Goal: Task Accomplishment & Management: Manage account settings

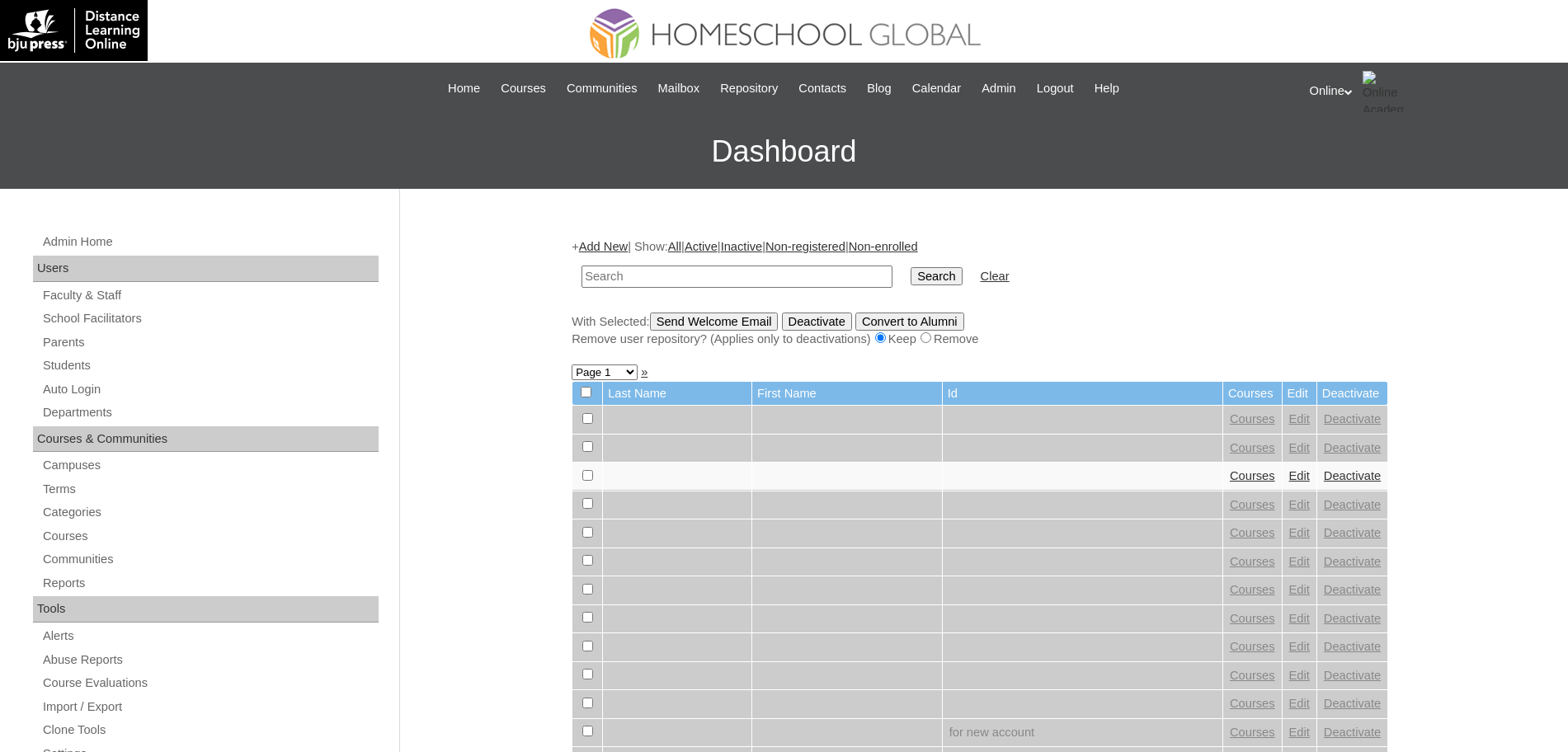
click at [1346, 88] on div "Online My Profile My Settings Logout" at bounding box center [1431, 91] width 243 height 41
click at [1342, 156] on span "Logout" at bounding box center [1339, 154] width 33 height 12
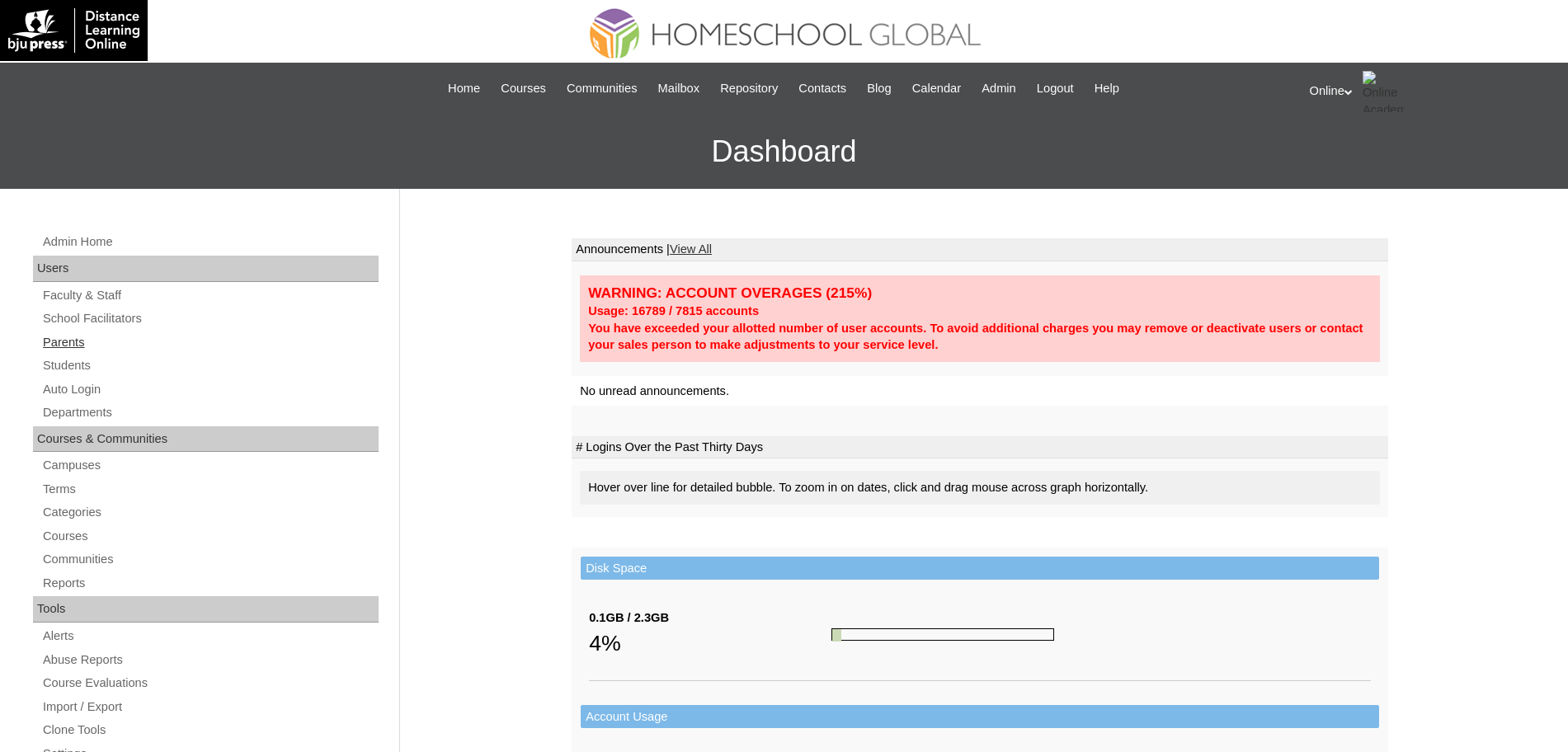
click at [79, 346] on link "Parents" at bounding box center [210, 343] width 337 height 20
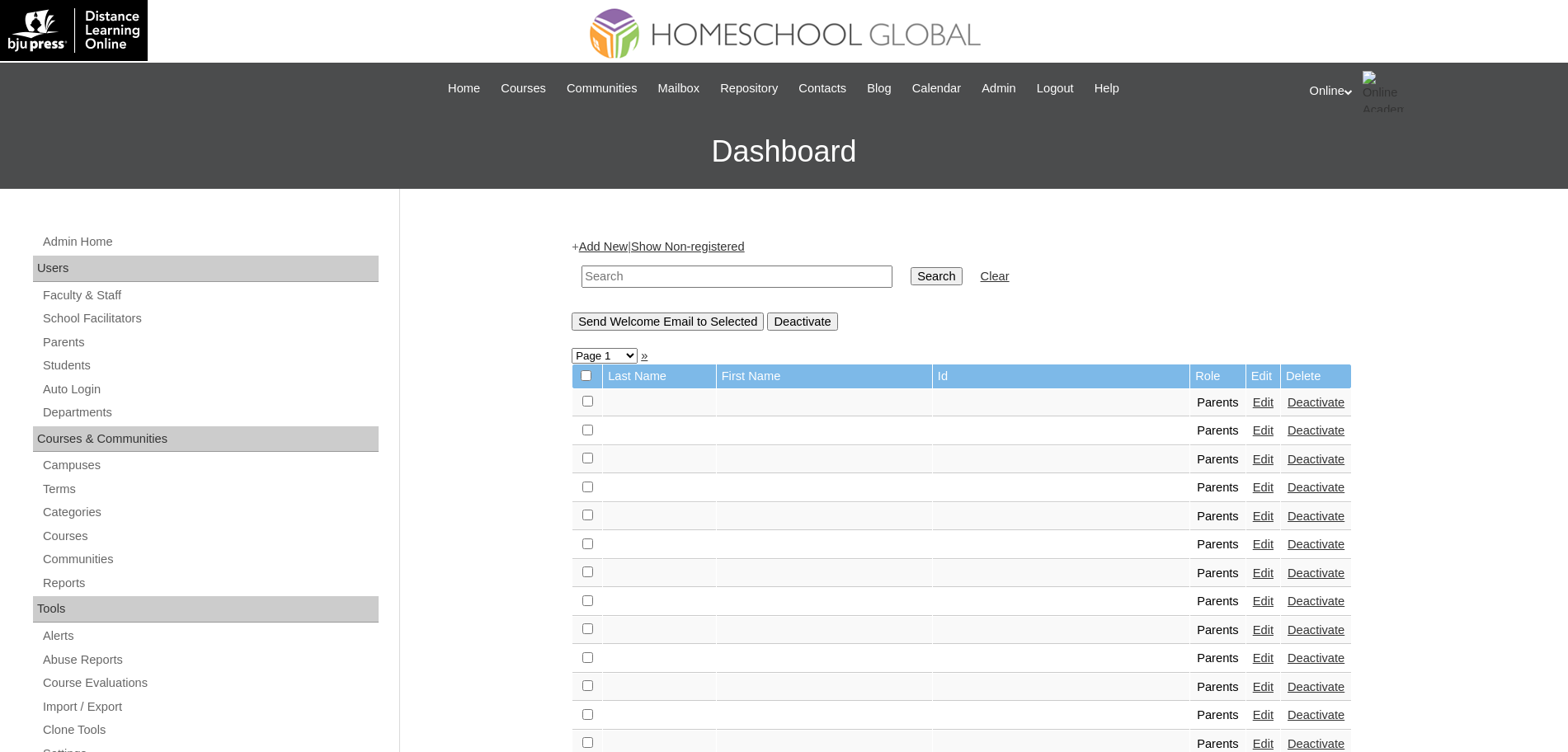
click at [711, 277] on input "text" at bounding box center [737, 277] width 311 height 22
type input "golingho"
click at [911, 279] on input "Search" at bounding box center [937, 277] width 51 height 18
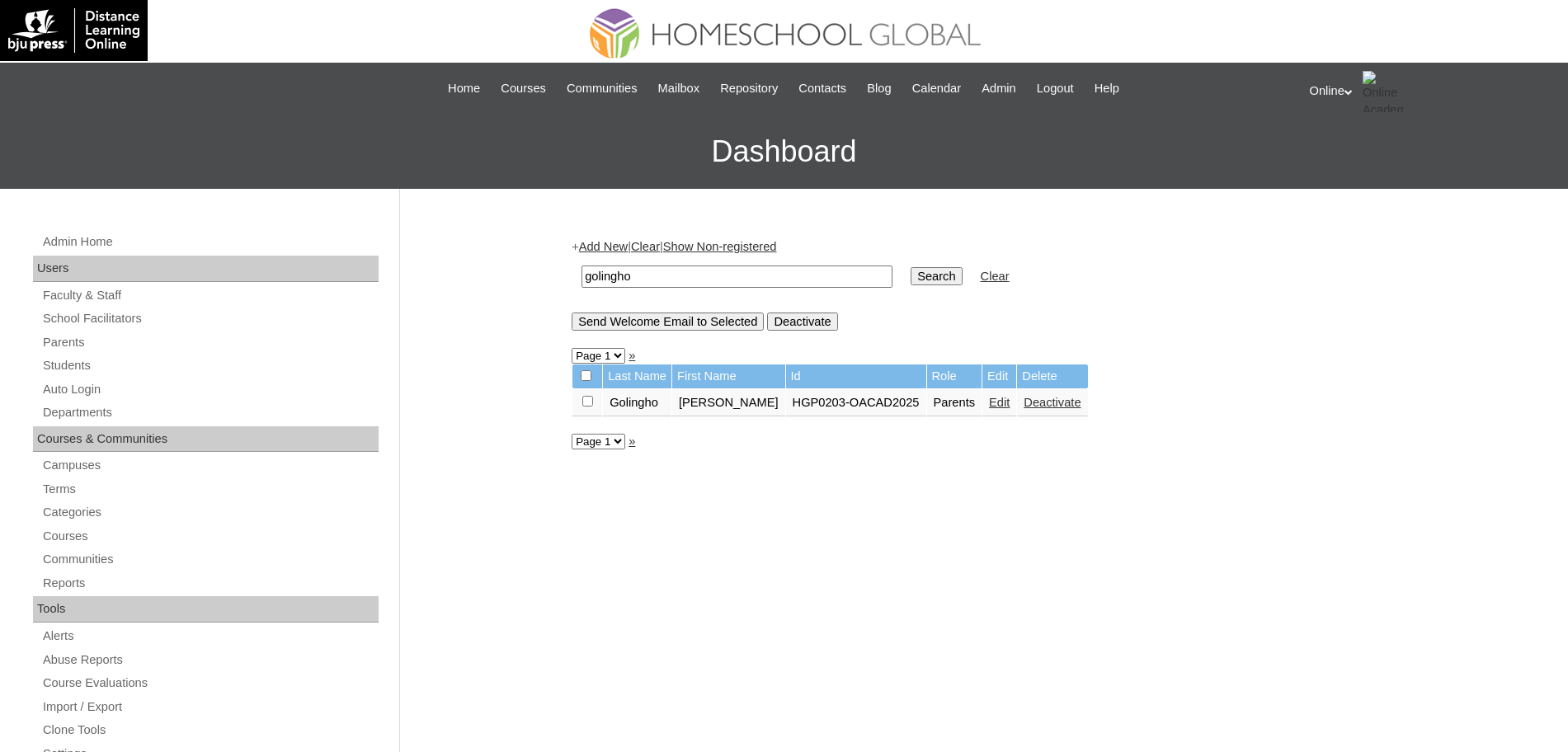
click at [989, 401] on link "Edit" at bounding box center [999, 403] width 20 height 13
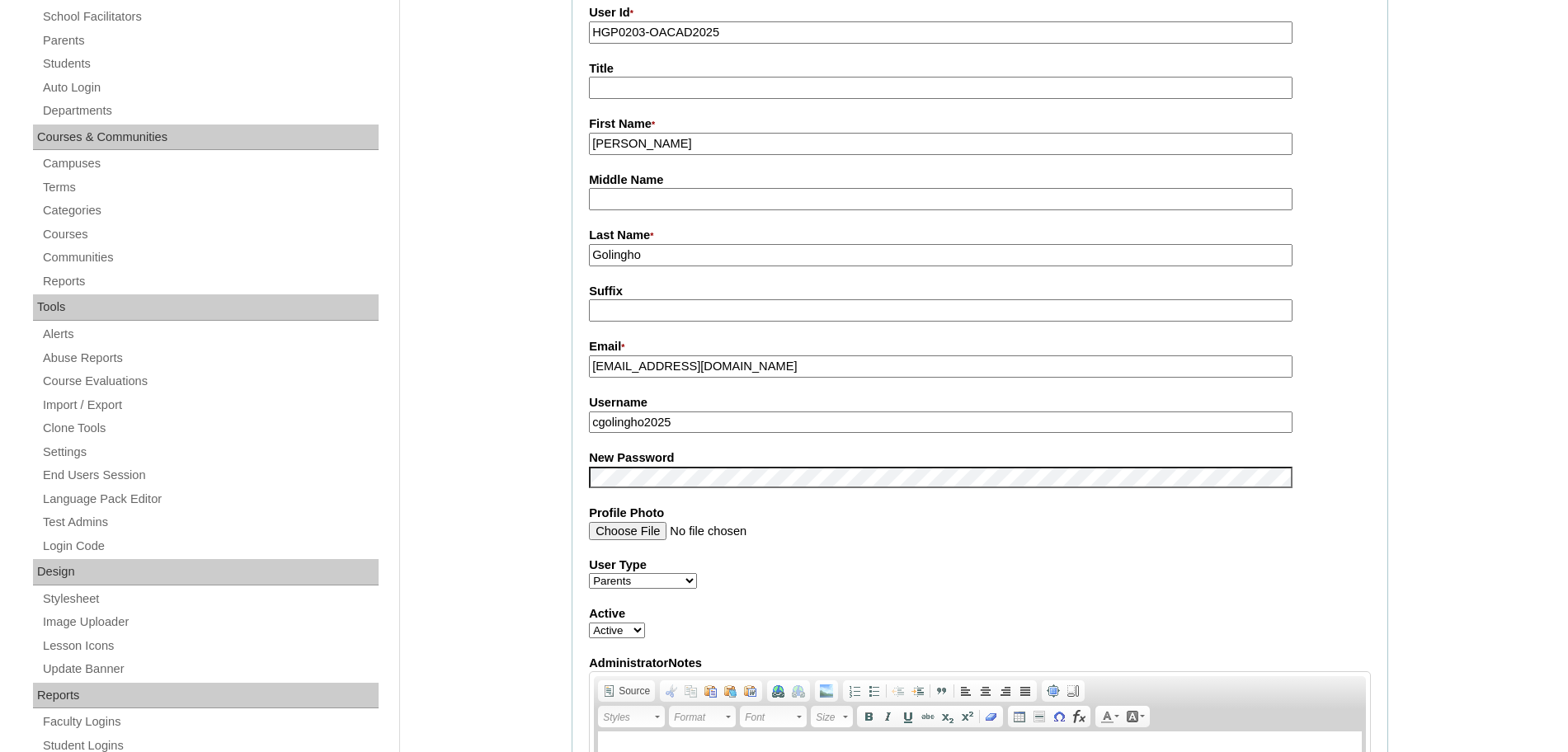
scroll to position [304, 0]
click at [575, 486] on fieldset "Account Information User Id * HGP0203-OACAD2025 Title First Name * [PERSON_NAME…" at bounding box center [980, 461] width 816 height 987
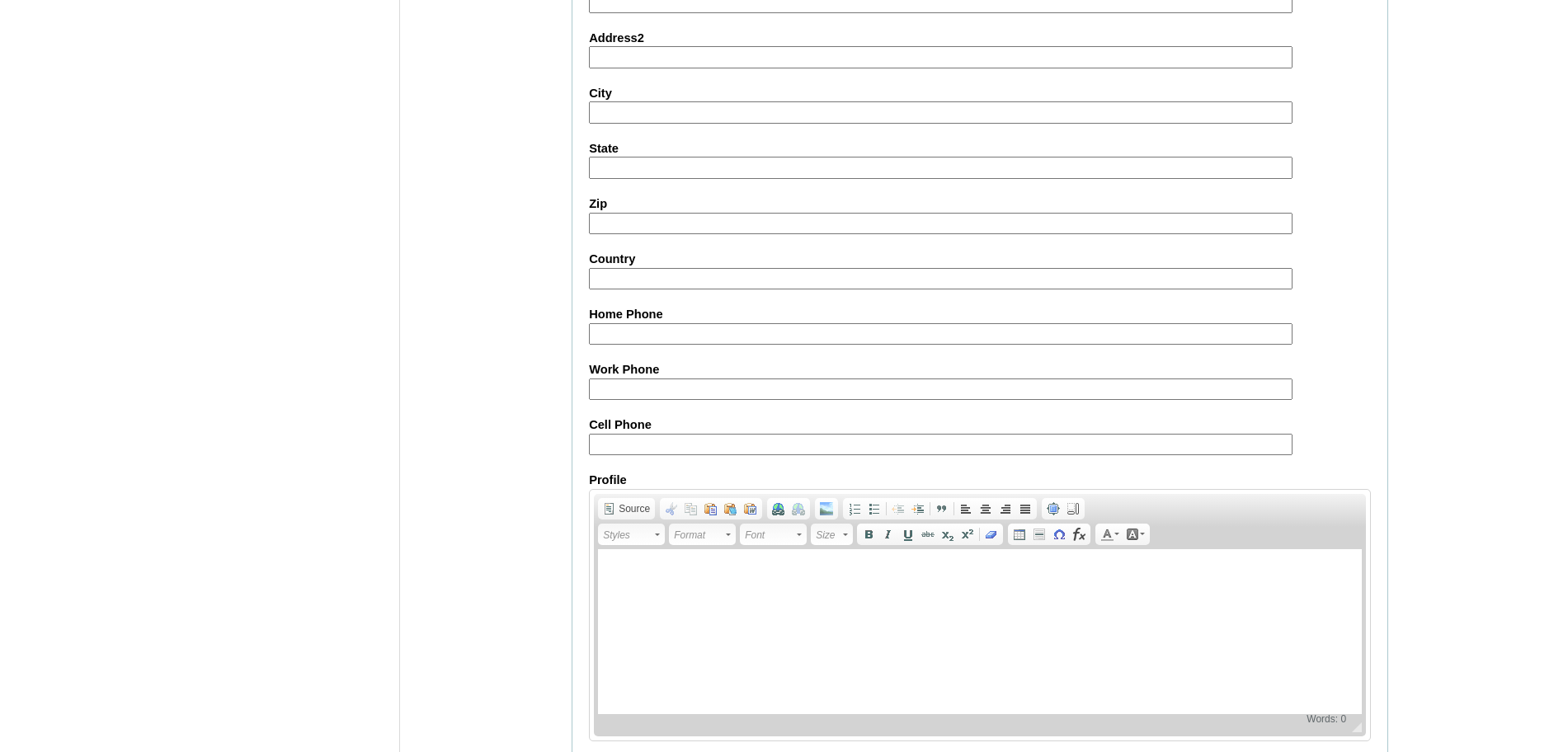
scroll to position [1415, 0]
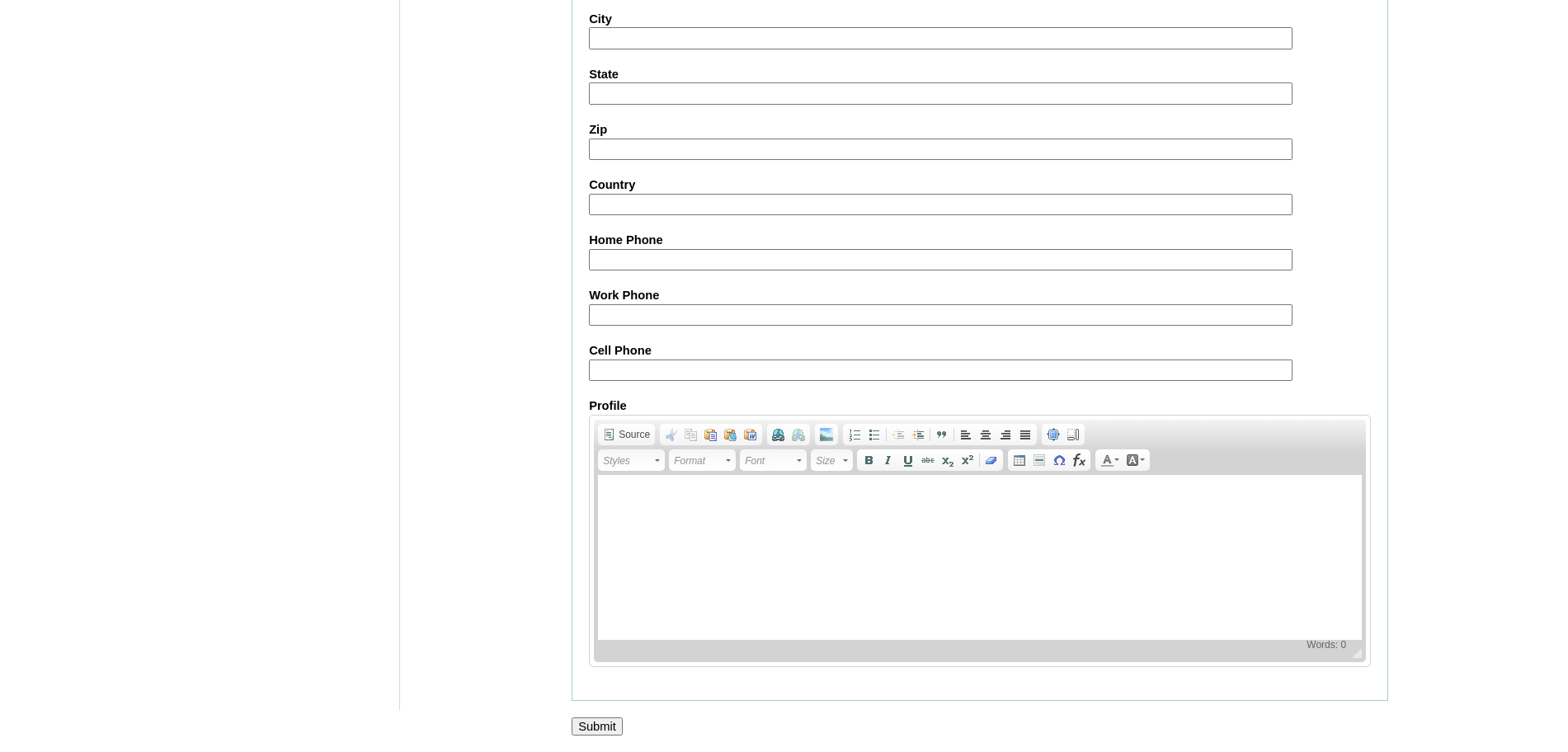
click at [602, 721] on input "Submit" at bounding box center [597, 727] width 51 height 18
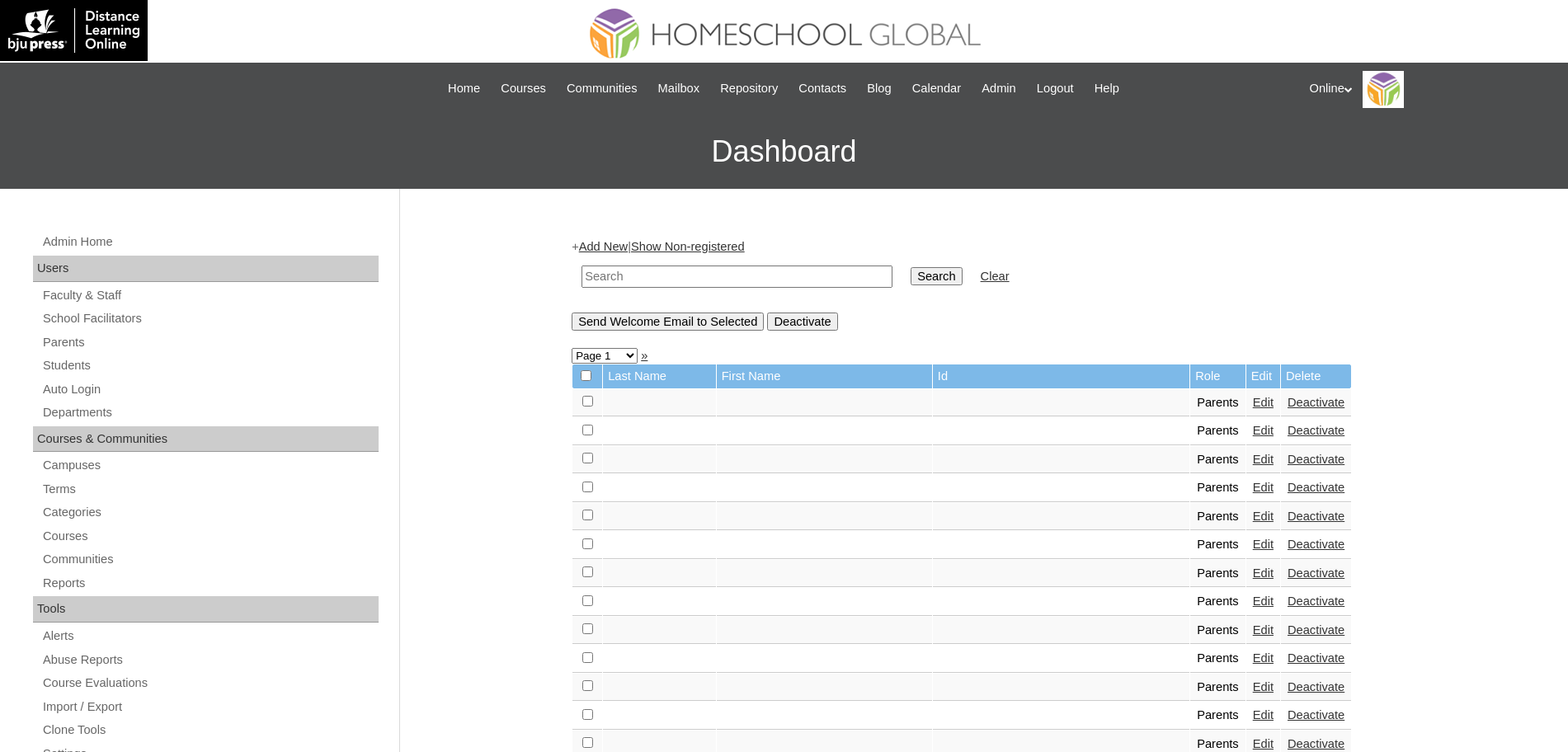
click at [1352, 89] on icon at bounding box center [1348, 89] width 8 height 6
click at [1347, 154] on span "Logout" at bounding box center [1339, 154] width 33 height 12
